Goal: Check status: Verify the current state of an ongoing process or item

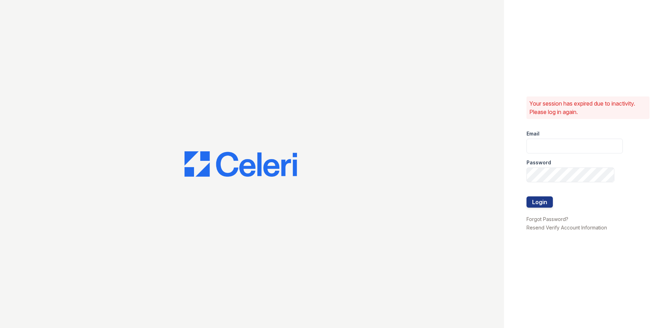
type input "Autumncreek.pm@cafmanagement.com"
click at [531, 196] on div at bounding box center [575, 189] width 96 height 14
click at [540, 199] on button "Login" at bounding box center [540, 201] width 26 height 11
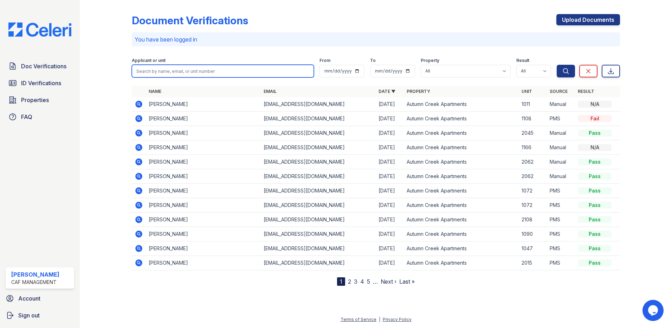
click at [197, 66] on input "search" at bounding box center [223, 71] width 182 height 13
type input "1056"
click at [557, 65] on button "Search" at bounding box center [566, 71] width 18 height 13
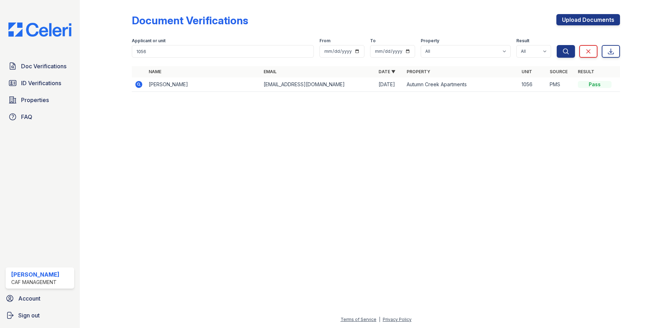
click at [139, 84] on icon at bounding box center [138, 84] width 2 height 2
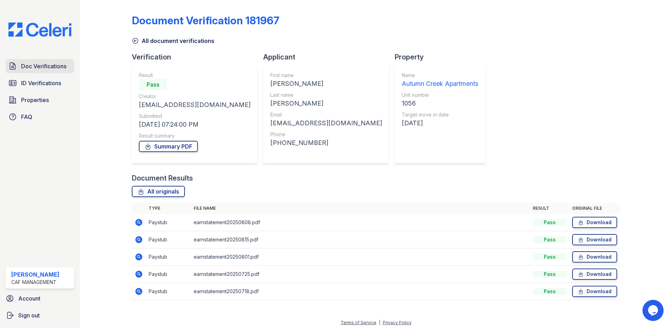
click at [40, 66] on span "Doc Verifications" at bounding box center [43, 66] width 45 height 8
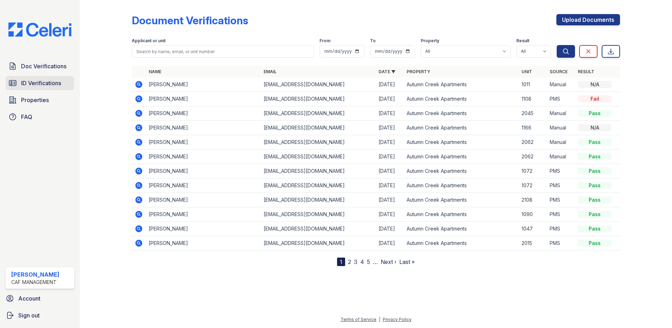
click at [44, 84] on span "ID Verifications" at bounding box center [41, 83] width 40 height 8
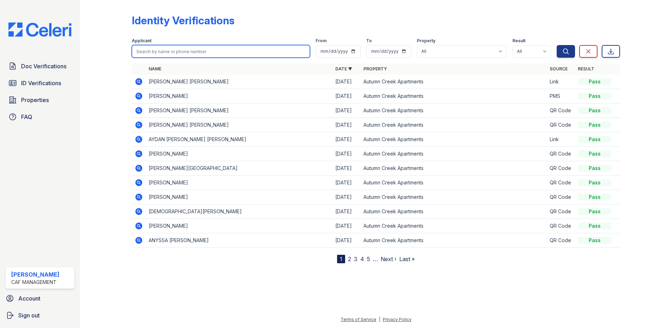
click at [186, 49] on input "search" at bounding box center [221, 51] width 178 height 13
type input "1056"
click at [557, 45] on button "Search" at bounding box center [566, 51] width 18 height 13
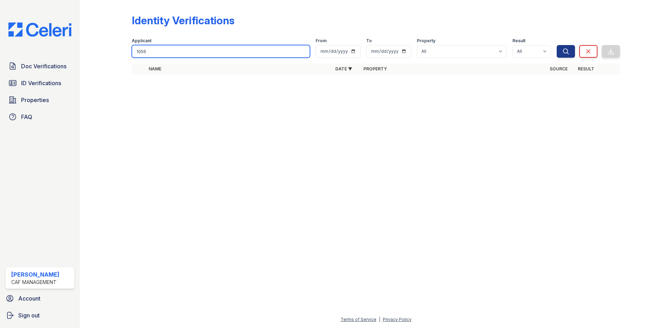
click at [215, 52] on input "1056" at bounding box center [221, 51] width 178 height 13
type input "steven"
click at [557, 45] on button "Search" at bounding box center [566, 51] width 18 height 13
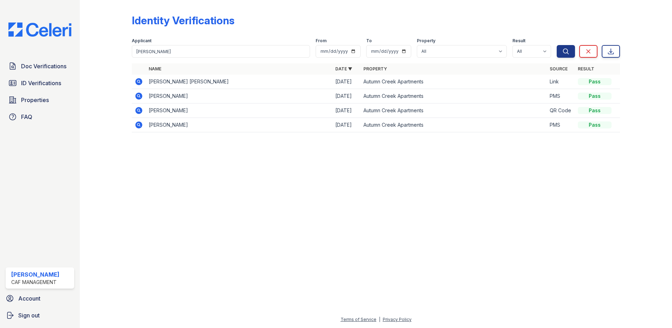
click at [142, 83] on icon at bounding box center [138, 81] width 7 height 7
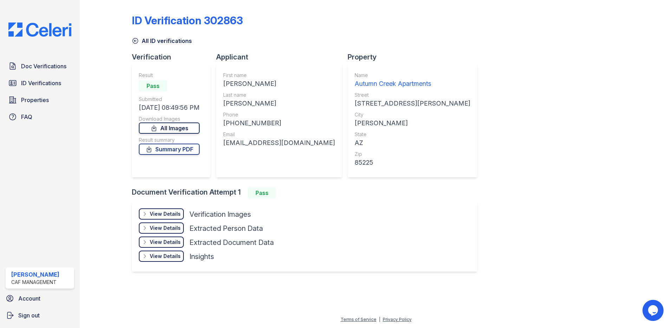
click at [183, 127] on link "All Images" at bounding box center [169, 127] width 61 height 11
